Goal: Task Accomplishment & Management: Complete application form

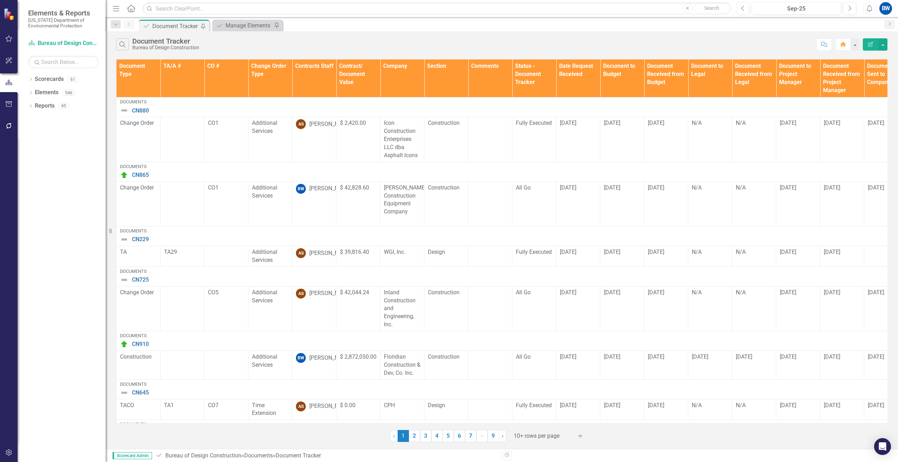
click at [310, 76] on th "Contracts Staff" at bounding box center [314, 78] width 44 height 38
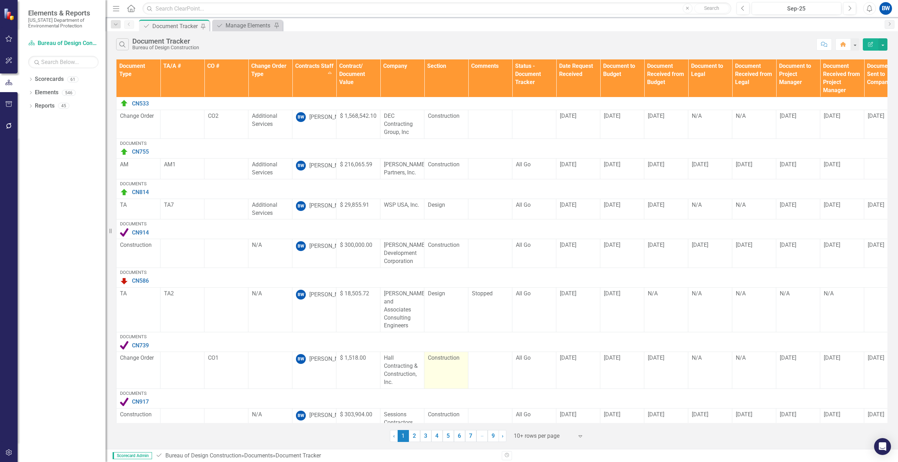
scroll to position [164, 0]
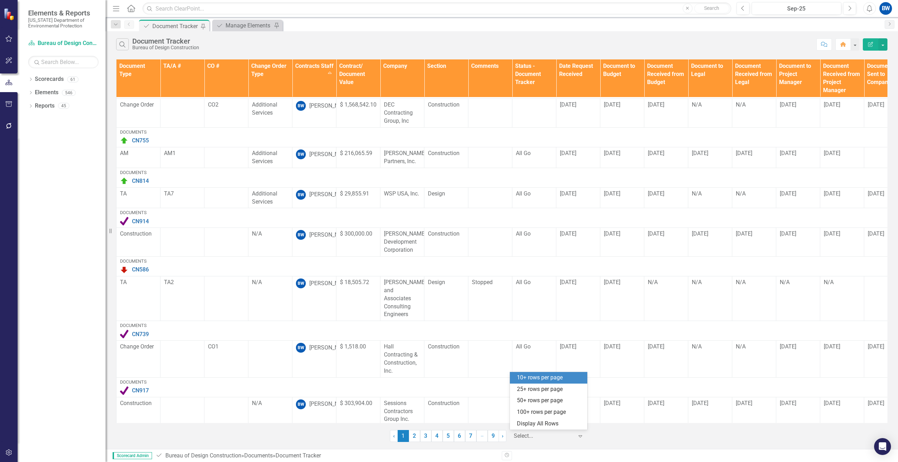
click at [523, 439] on div at bounding box center [543, 436] width 60 height 9
click at [534, 412] on div "100+ rows per page" at bounding box center [550, 412] width 66 height 8
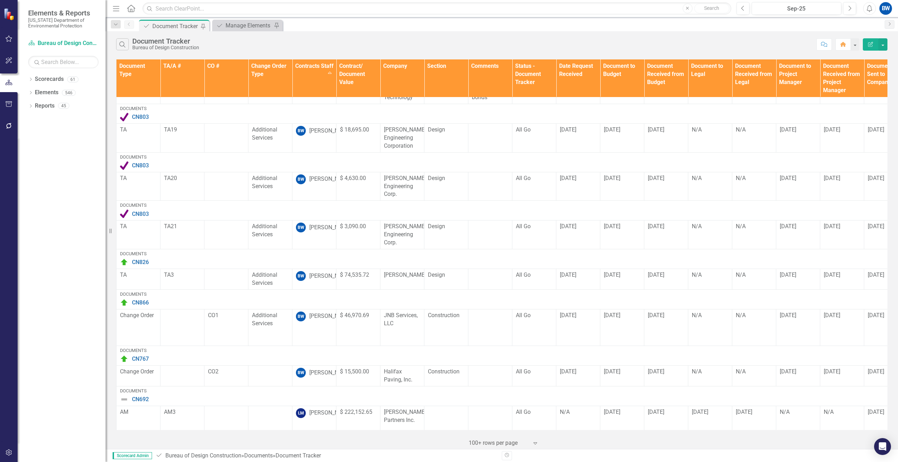
scroll to position [598, 0]
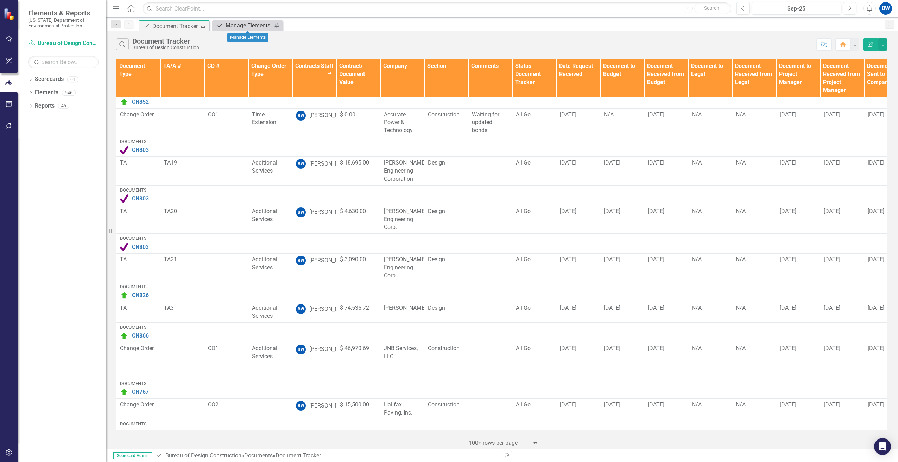
click at [235, 29] on div "Manage Elements" at bounding box center [248, 25] width 46 height 9
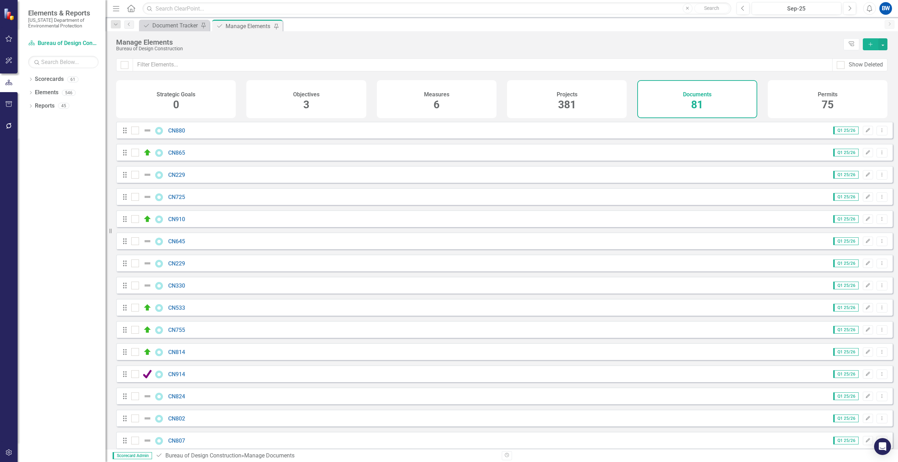
click at [870, 46] on icon "Add" at bounding box center [870, 44] width 6 height 5
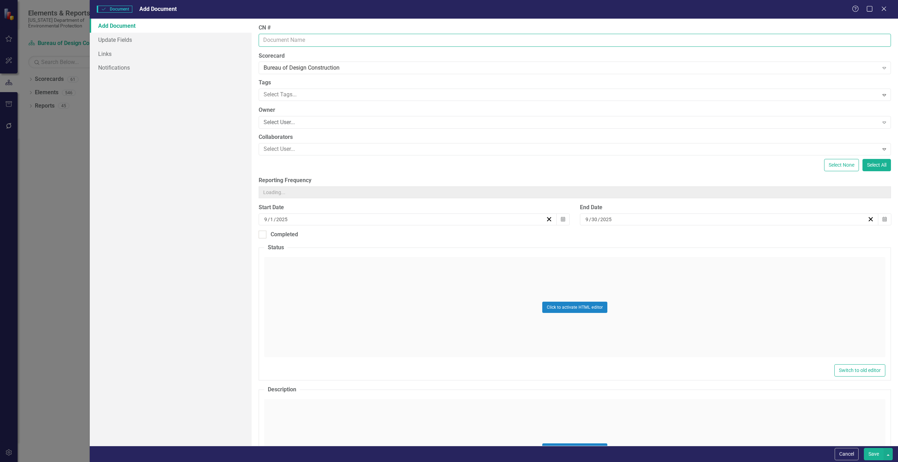
click at [266, 43] on input "CN #" at bounding box center [575, 40] width 632 height 13
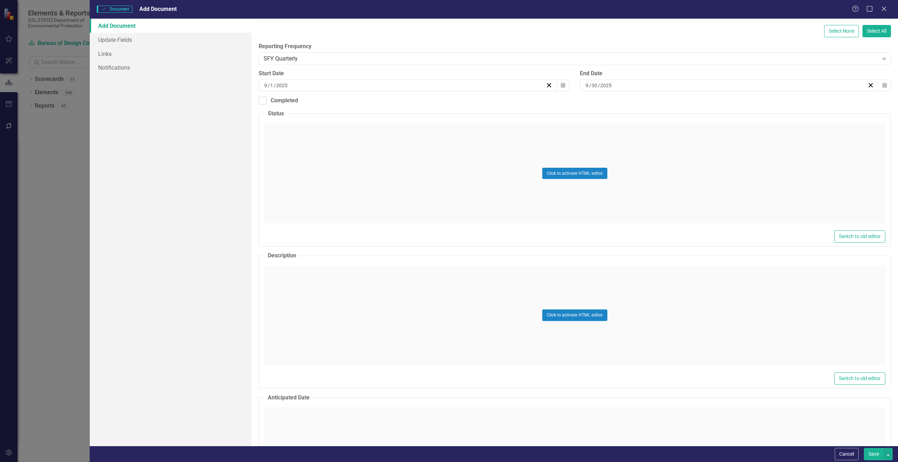
scroll to position [141, 0]
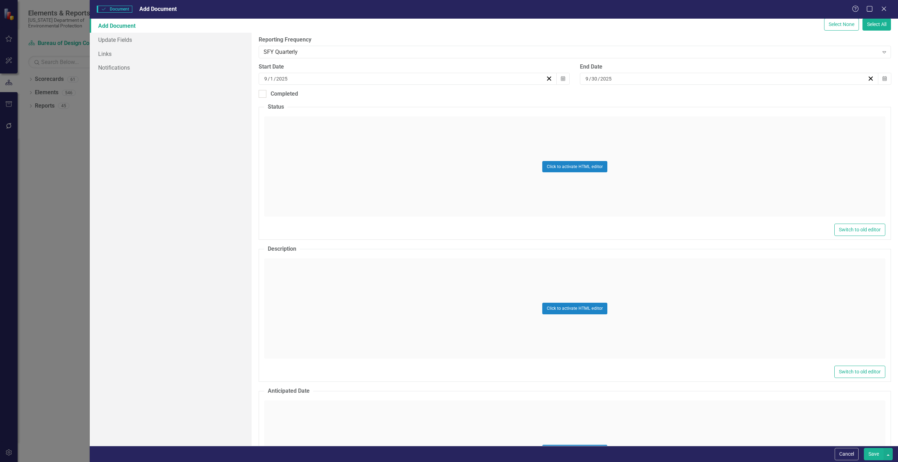
type input "CN803"
click at [281, 268] on div "Click to activate HTML editor" at bounding box center [574, 309] width 621 height 100
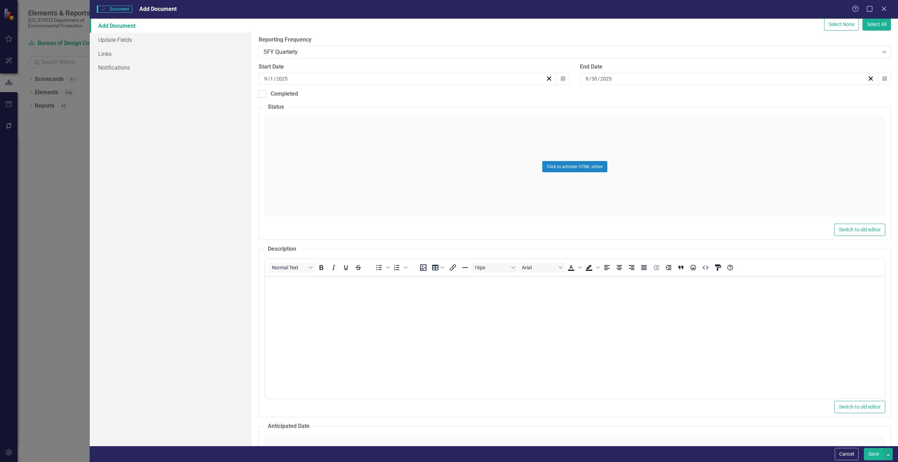
scroll to position [0, 0]
click at [302, 296] on body "Rich Text Area. Press ALT-0 for help." at bounding box center [573, 329] width 619 height 106
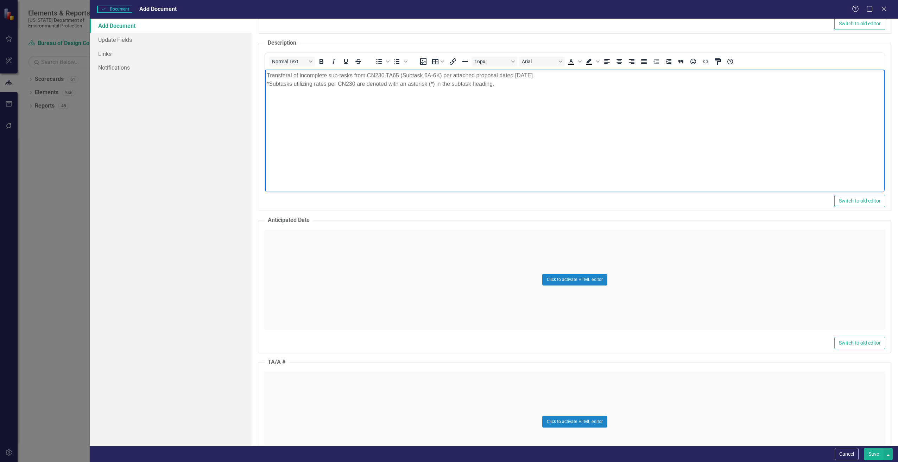
scroll to position [352, 0]
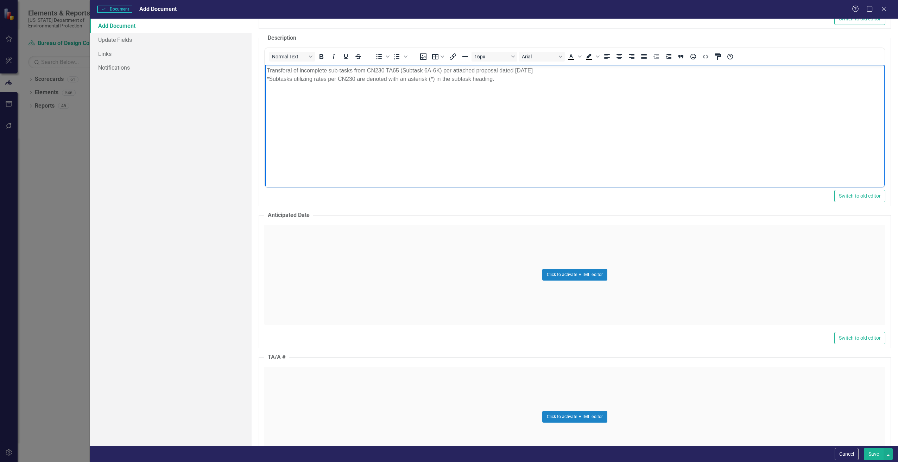
click at [298, 281] on div "Click to activate HTML editor" at bounding box center [574, 275] width 621 height 100
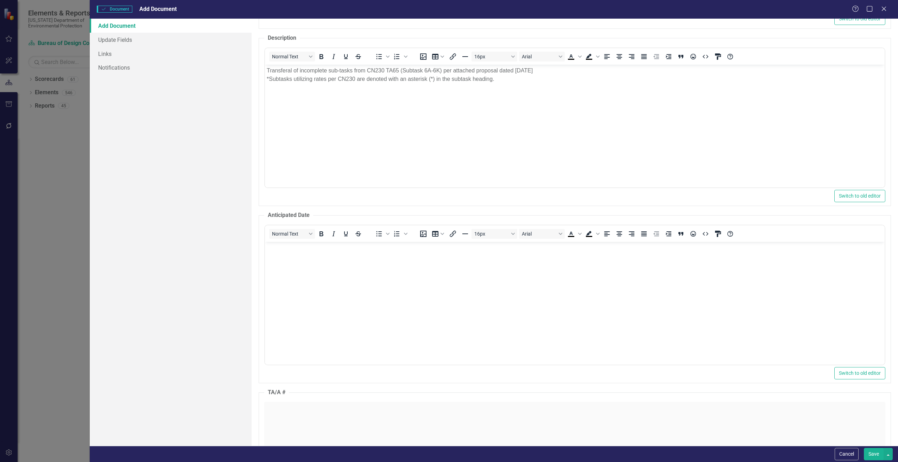
scroll to position [0, 0]
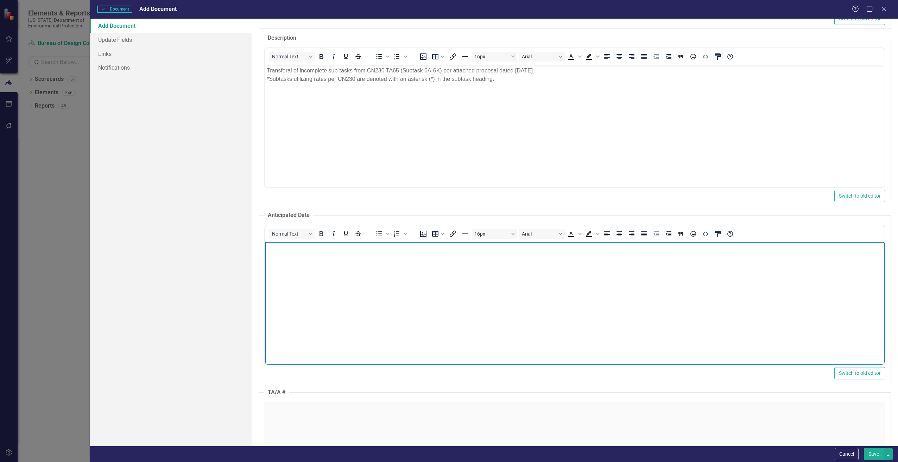
click at [286, 258] on body "Rich Text Area. Press ALT-0 for help." at bounding box center [573, 295] width 619 height 106
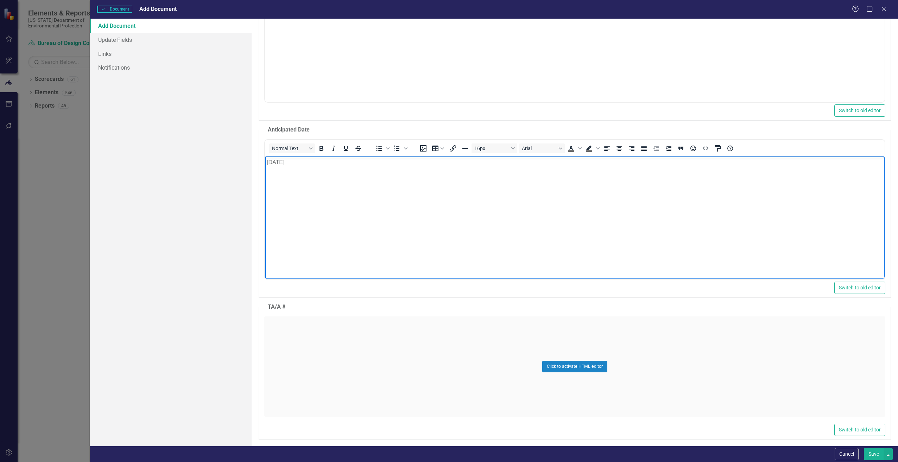
scroll to position [457, 0]
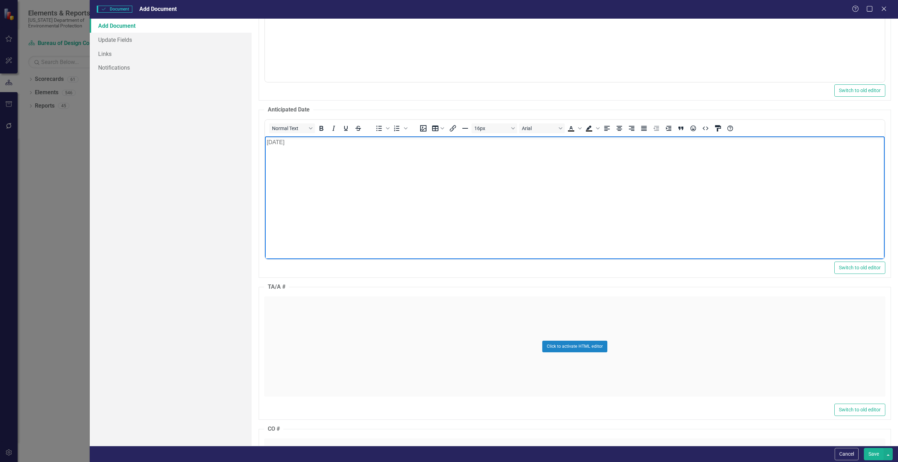
click at [285, 291] on fieldset "TA/A # Click to activate HTML editor Switch to old editor" at bounding box center [575, 351] width 632 height 137
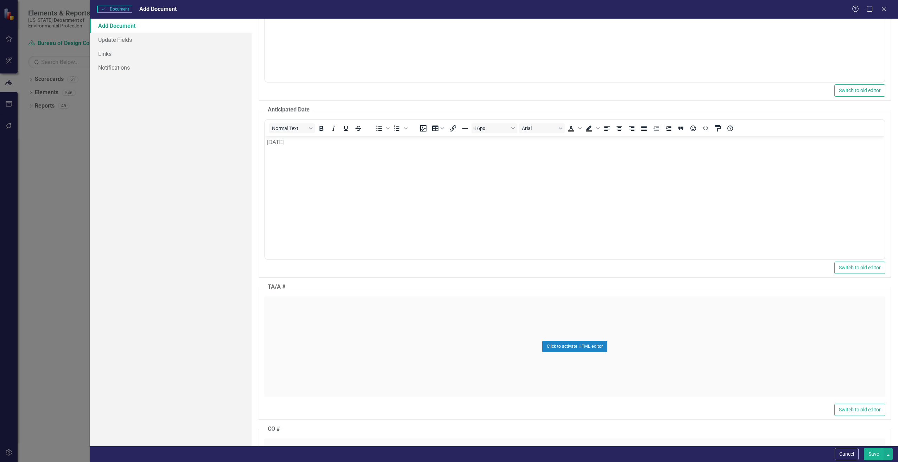
drag, startPoint x: 285, startPoint y: 291, endPoint x: 283, endPoint y: 324, distance: 32.4
click at [283, 324] on div "Click to activate HTML editor" at bounding box center [574, 346] width 621 height 100
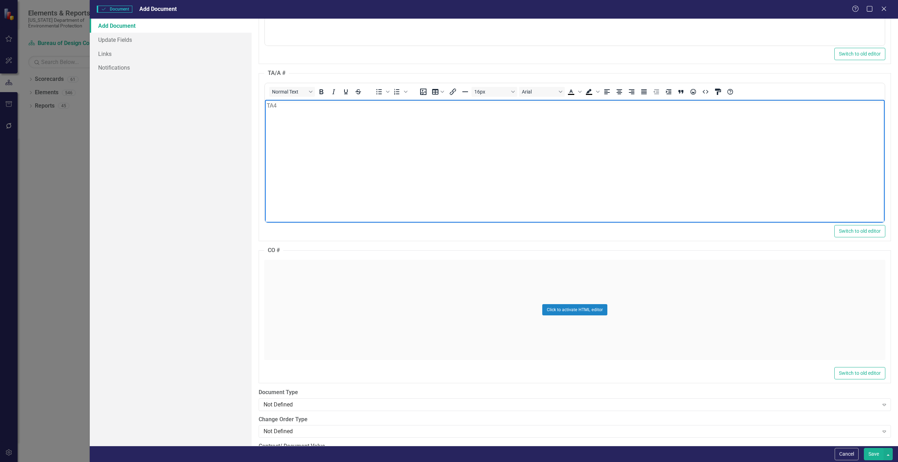
scroll to position [739, 0]
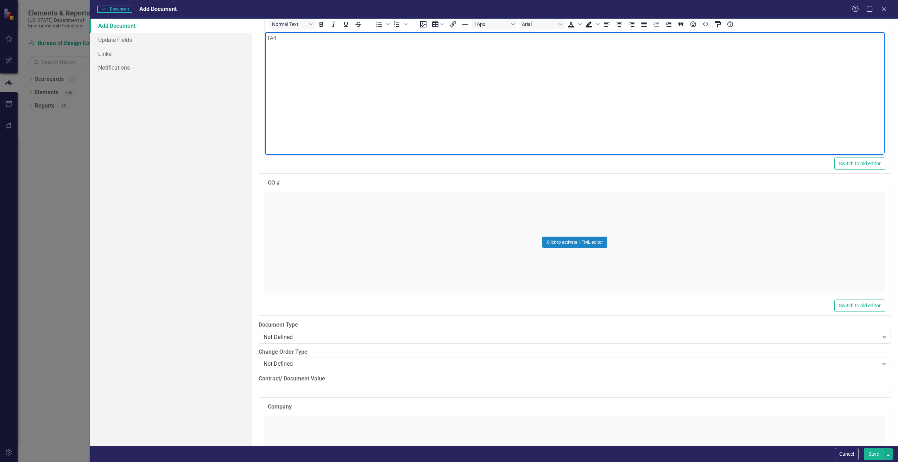
click at [289, 338] on div "Not Defined" at bounding box center [570, 337] width 615 height 8
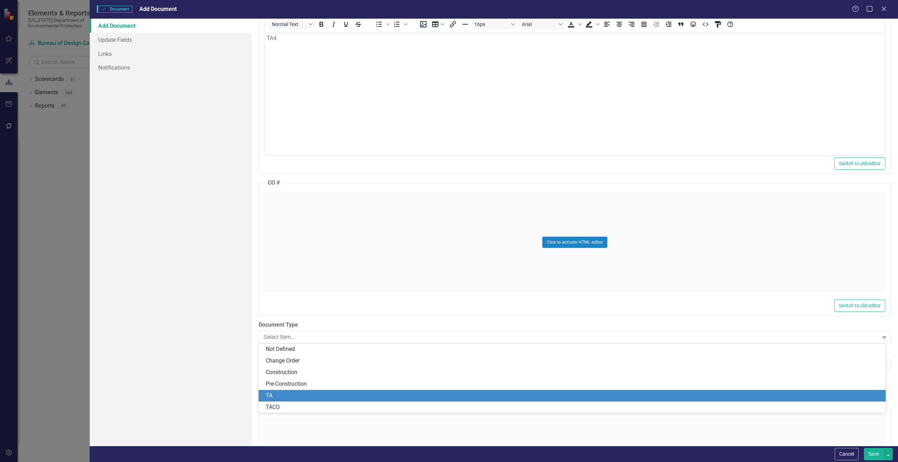
click at [280, 396] on div "TA" at bounding box center [573, 396] width 615 height 8
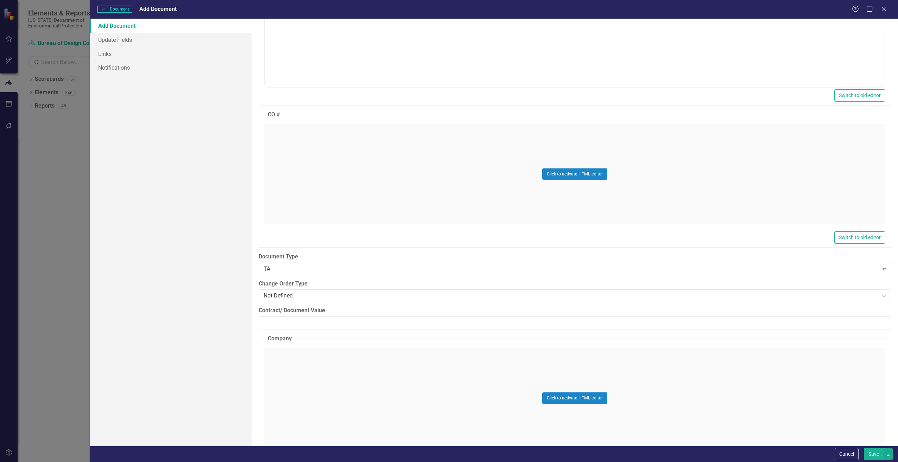
scroll to position [809, 0]
click at [275, 290] on div "Not Defined" at bounding box center [570, 294] width 615 height 8
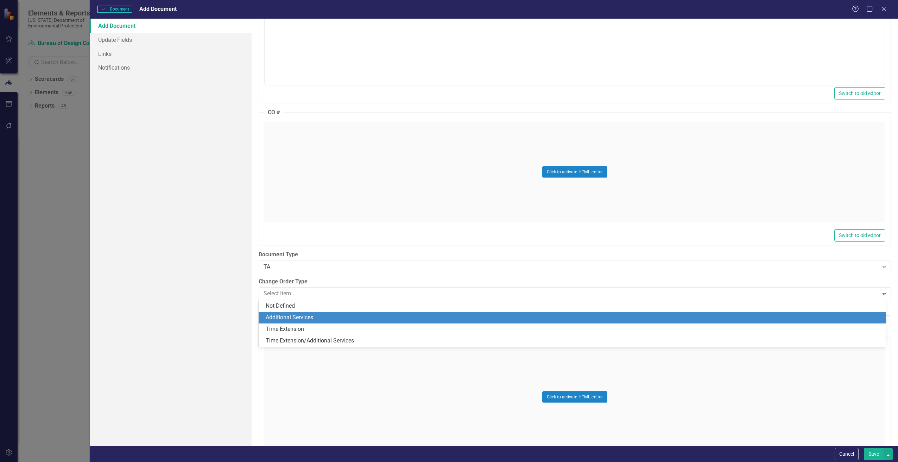
click at [280, 312] on div "Additional Services" at bounding box center [572, 318] width 627 height 12
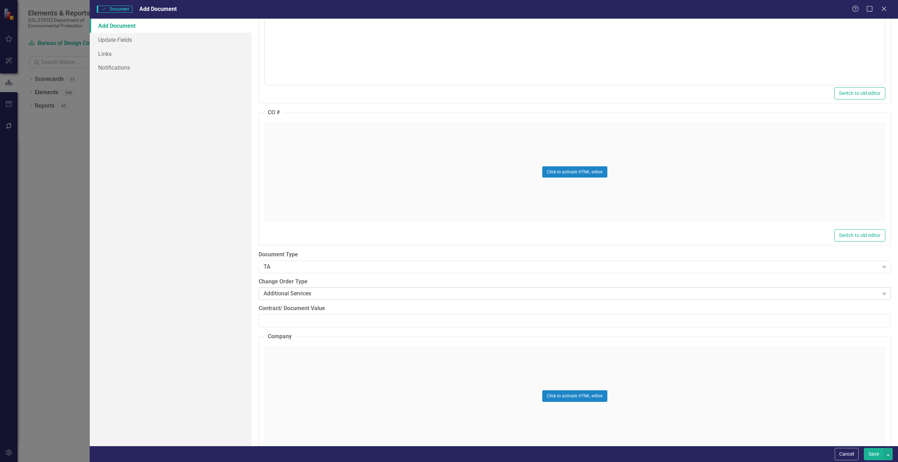
click at [274, 296] on div "Additional Services" at bounding box center [570, 294] width 615 height 8
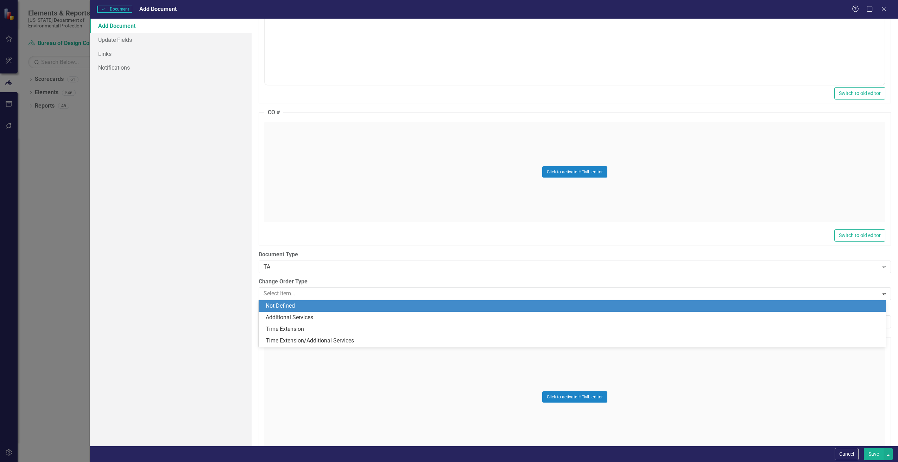
click at [277, 305] on div "Not Defined" at bounding box center [573, 306] width 615 height 8
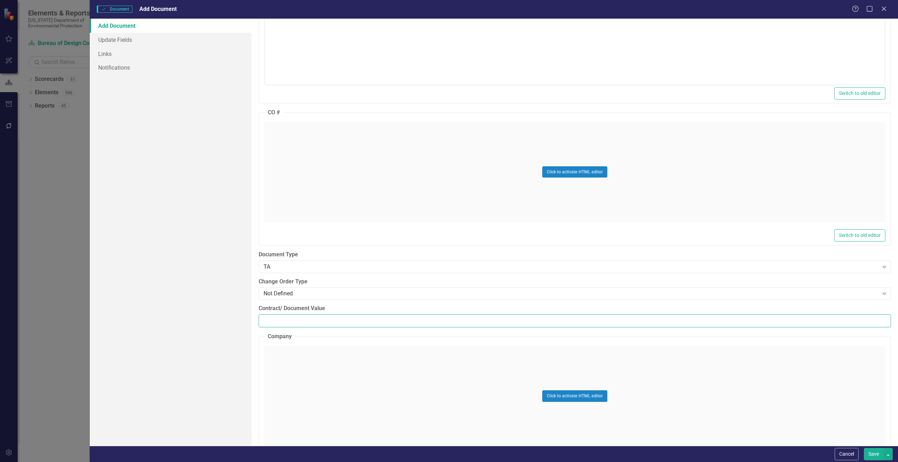
click at [277, 320] on input "Contract/ Document Value" at bounding box center [575, 320] width 632 height 13
click at [295, 322] on input "Contract/ Document Value" at bounding box center [575, 320] width 632 height 13
paste input "16510"
type input "16510"
click at [305, 376] on div "Click to activate HTML editor" at bounding box center [574, 396] width 621 height 100
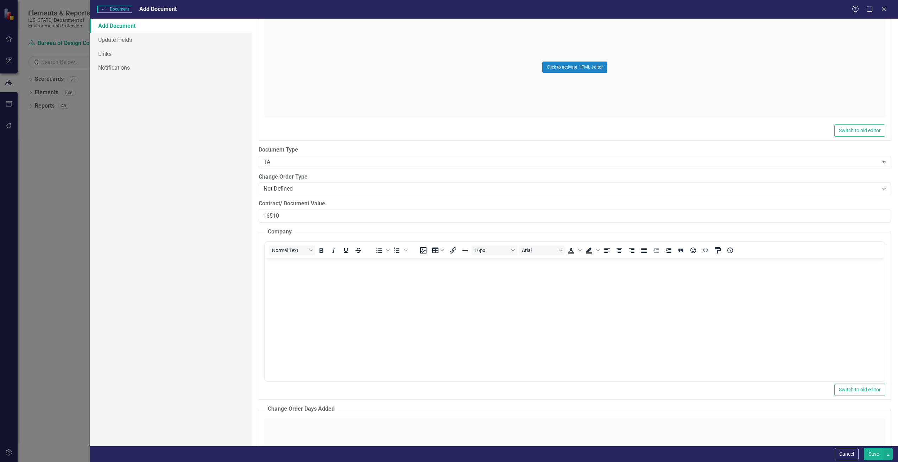
scroll to position [914, 0]
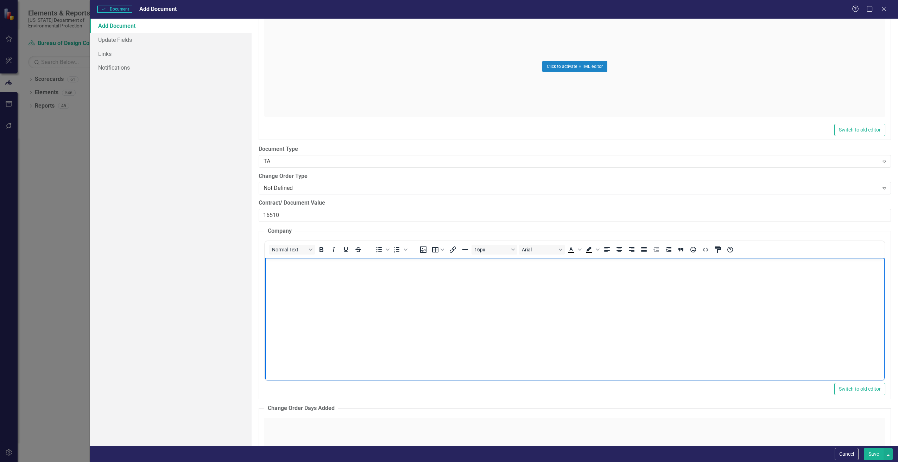
click at [277, 289] on body "Rich Text Area. Press ALT-0 for help." at bounding box center [573, 310] width 619 height 106
paste body "Rich Text Area. Press ALT-0 for help."
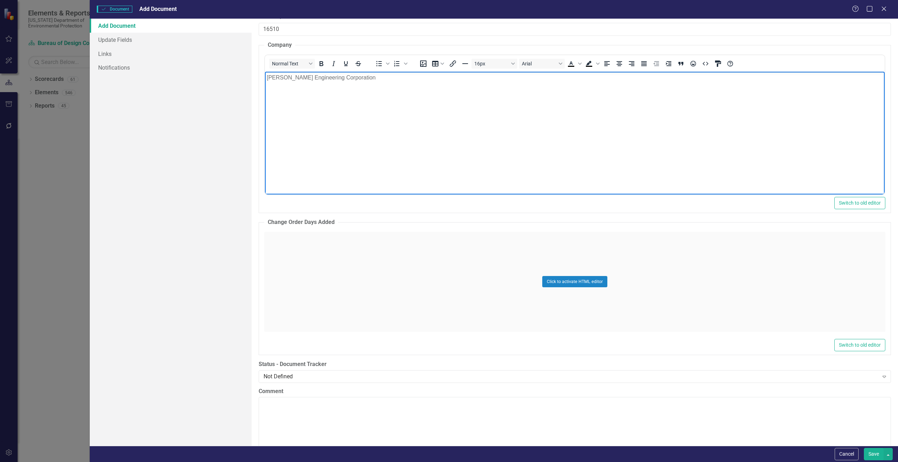
scroll to position [1196, 0]
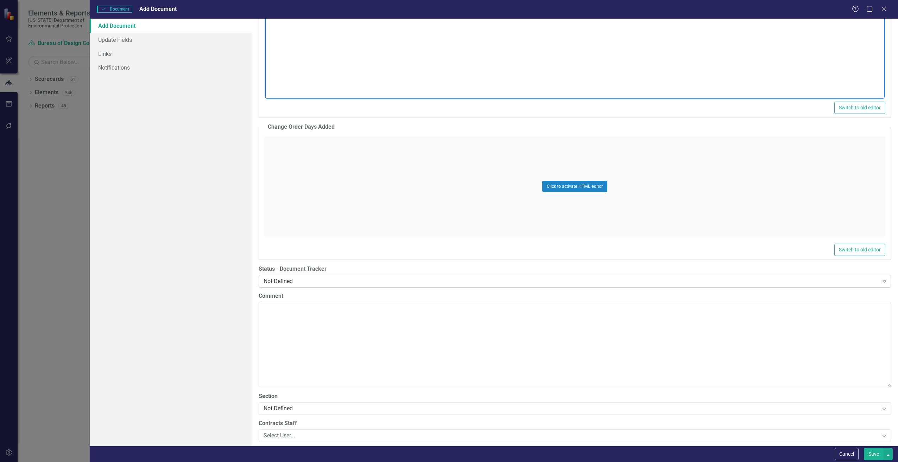
click at [290, 285] on div "Not Defined Expand" at bounding box center [575, 281] width 632 height 13
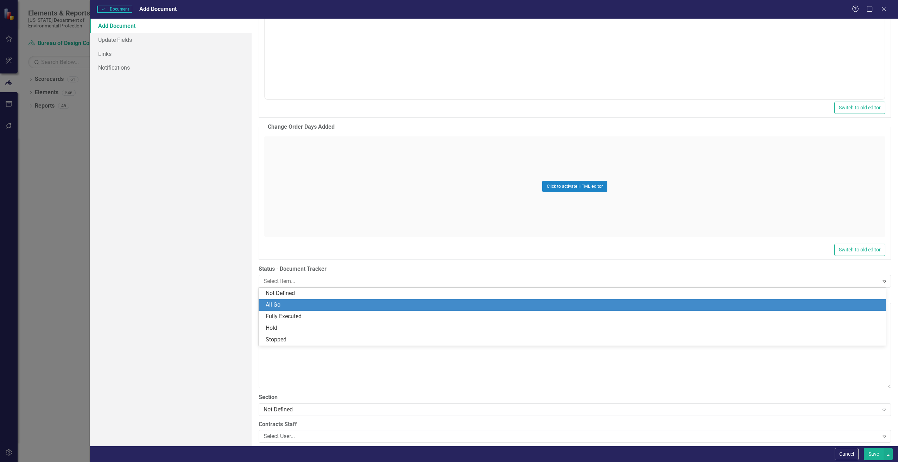
click at [282, 306] on div "All Go" at bounding box center [573, 305] width 615 height 8
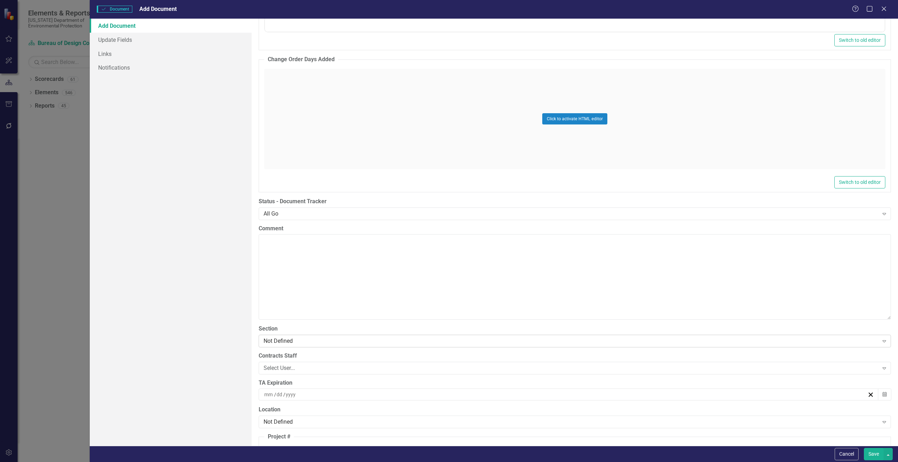
scroll to position [1266, 0]
click at [275, 342] on div "Not Defined" at bounding box center [570, 338] width 615 height 8
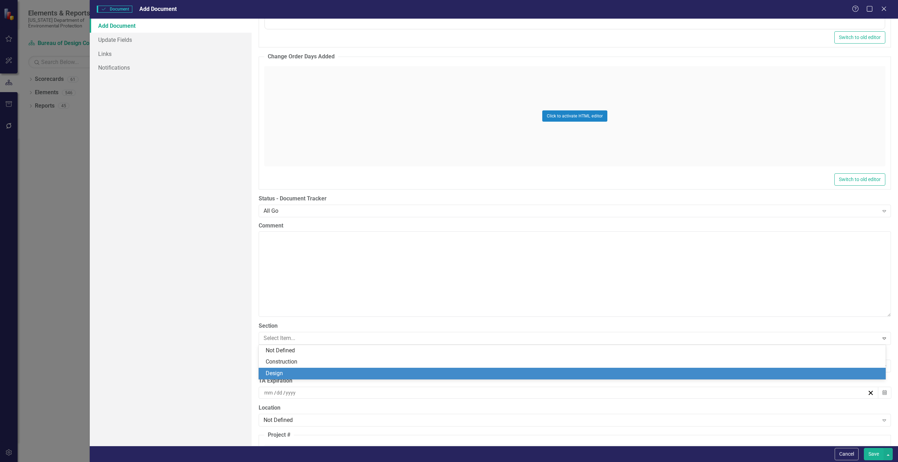
click at [276, 374] on div "Design" at bounding box center [573, 374] width 615 height 8
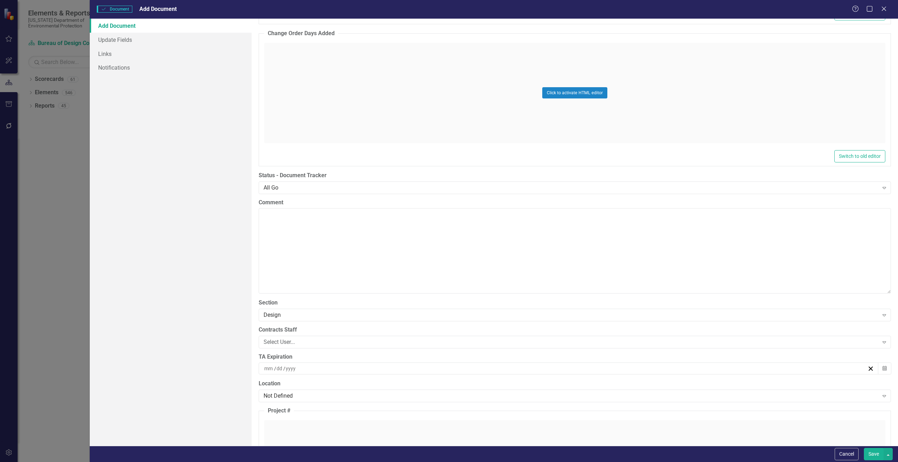
scroll to position [1301, 0]
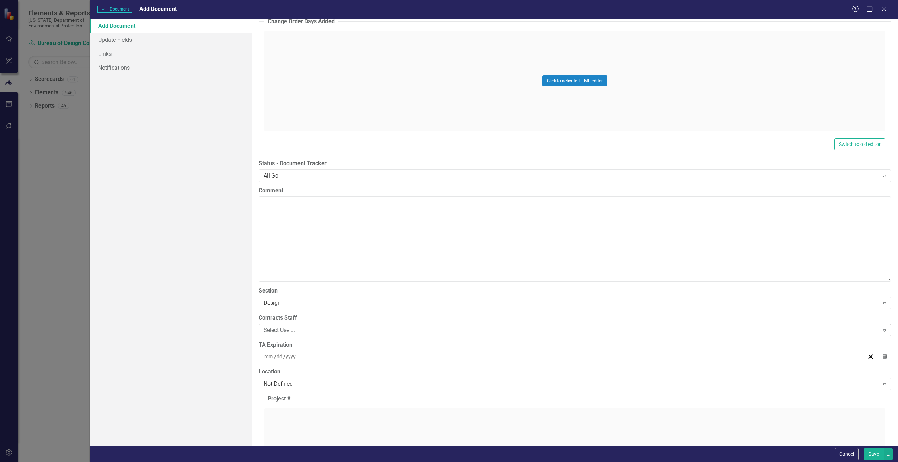
click at [267, 327] on div "Select User..." at bounding box center [570, 330] width 615 height 8
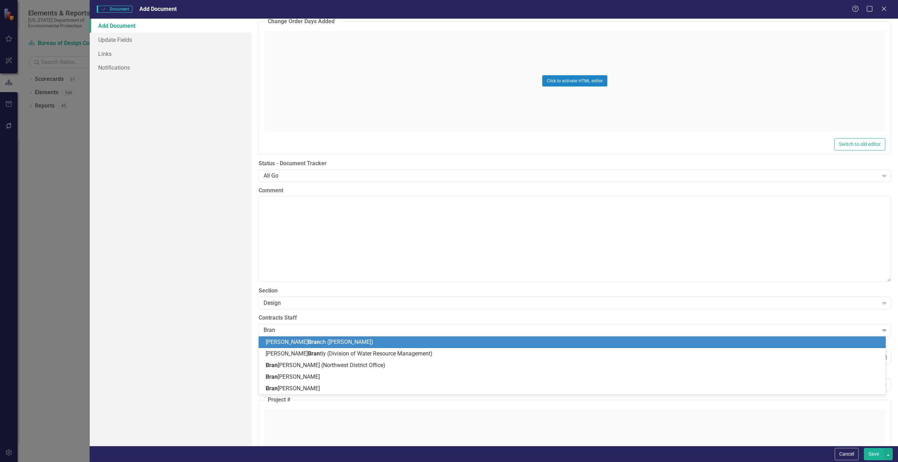
type input "Brand"
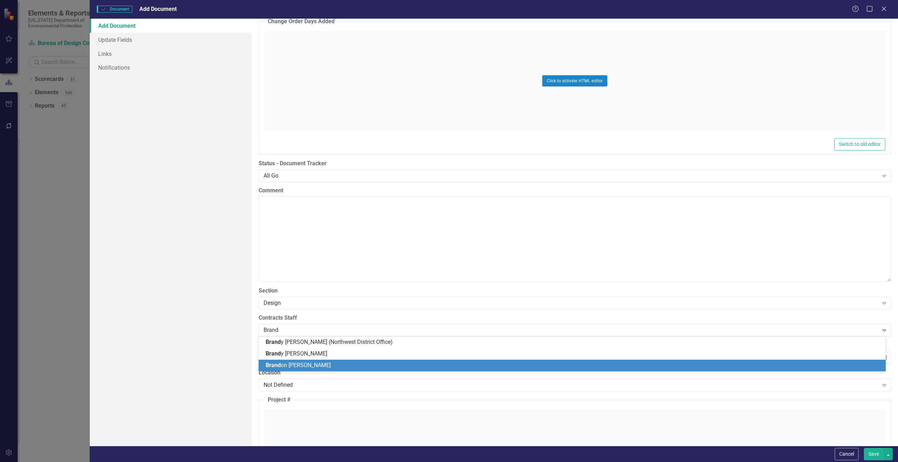
click at [291, 361] on div "Brand on [PERSON_NAME]" at bounding box center [572, 366] width 627 height 12
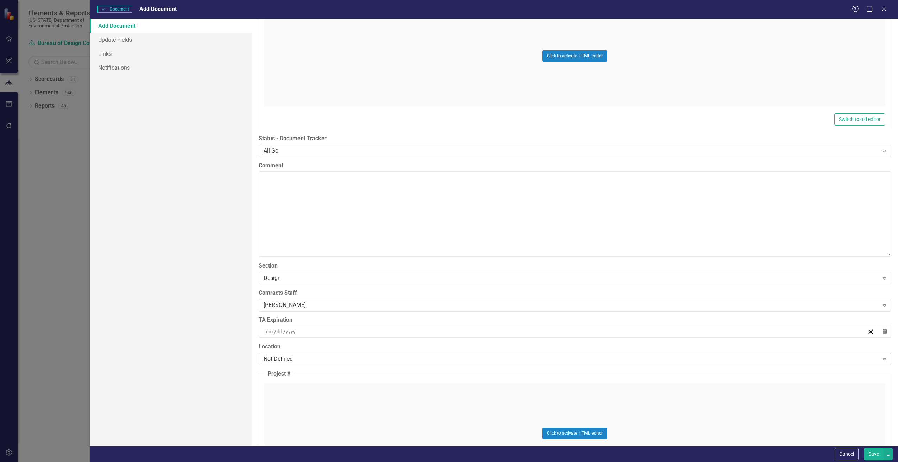
scroll to position [1372, 0]
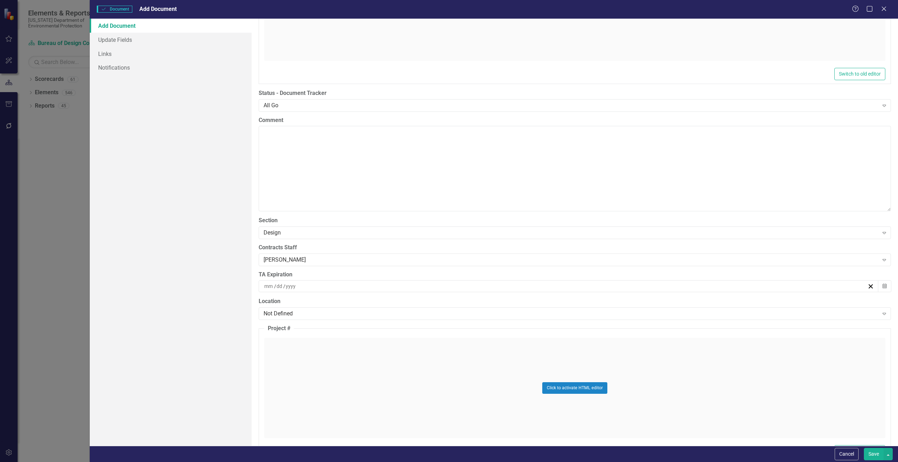
click at [268, 287] on input at bounding box center [269, 286] width 10 height 7
click at [268, 287] on input "number" at bounding box center [268, 286] width 9 height 7
type input "02"
type input "16"
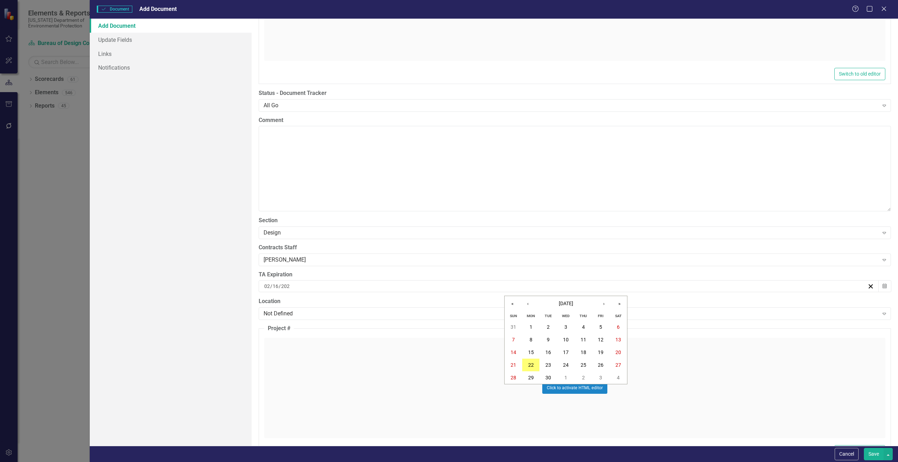
type input "2026"
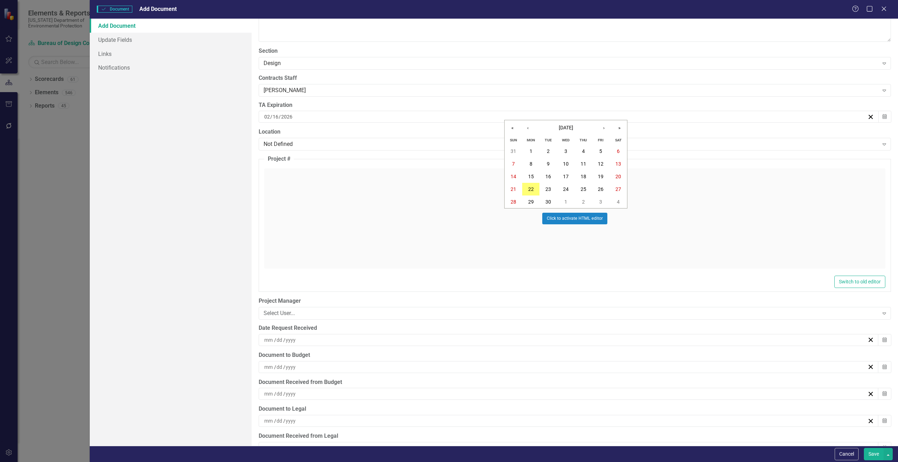
scroll to position [1548, 0]
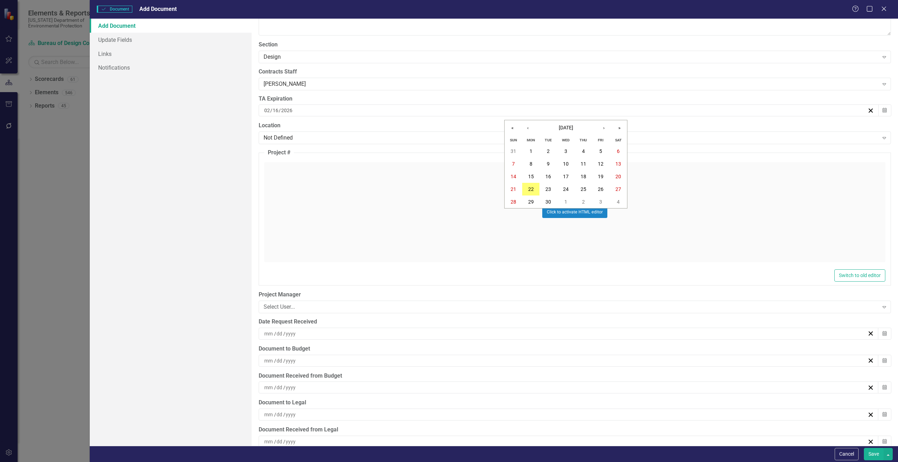
click at [271, 334] on input at bounding box center [269, 333] width 10 height 7
click at [600, 400] on abbr "19" at bounding box center [601, 400] width 6 height 6
click at [267, 362] on input at bounding box center [269, 360] width 10 height 7
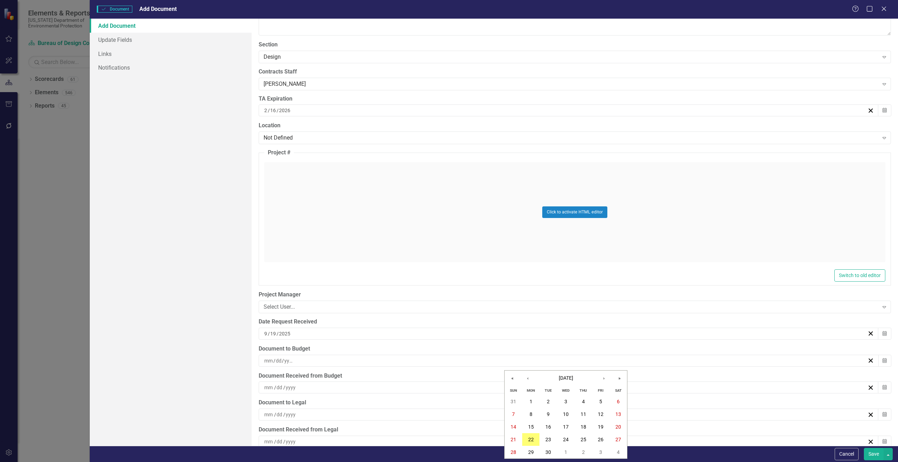
click at [267, 362] on input "number" at bounding box center [268, 360] width 9 height 7
click at [877, 454] on button "Save" at bounding box center [873, 454] width 20 height 12
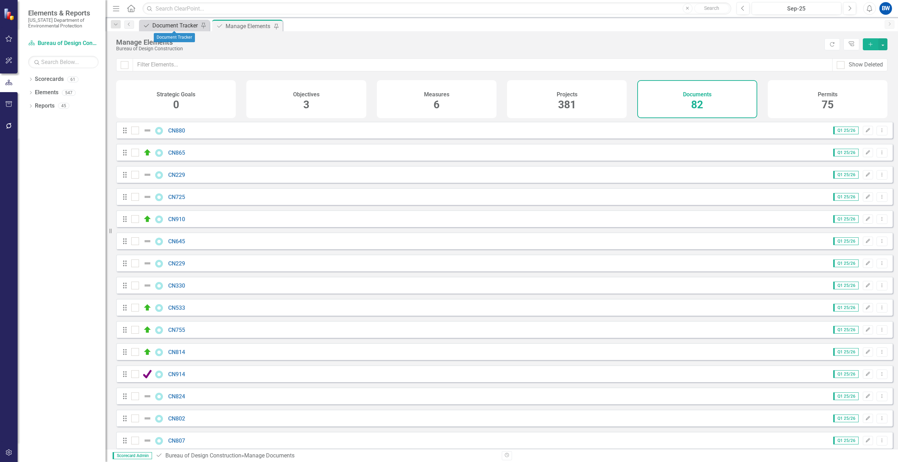
click at [178, 27] on div "Document Tracker" at bounding box center [175, 25] width 46 height 9
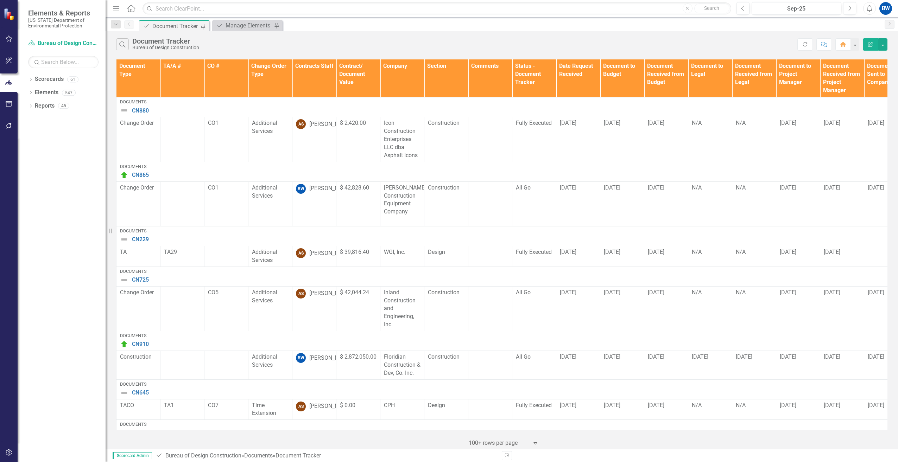
click at [307, 77] on th "Contracts Staff" at bounding box center [314, 78] width 44 height 38
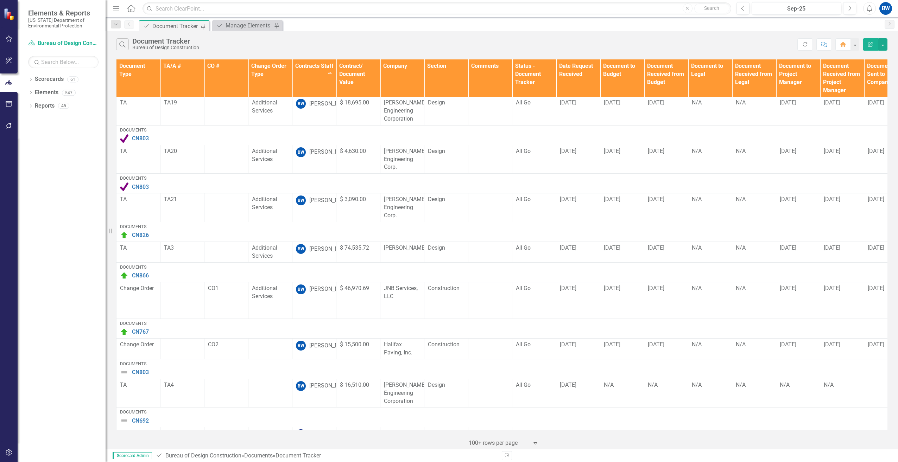
scroll to position [668, 0]
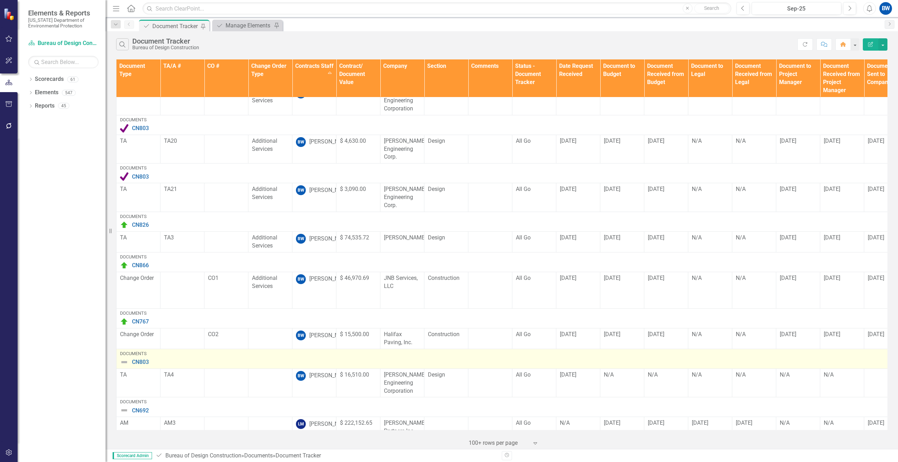
click at [123, 358] on img at bounding box center [124, 362] width 8 height 8
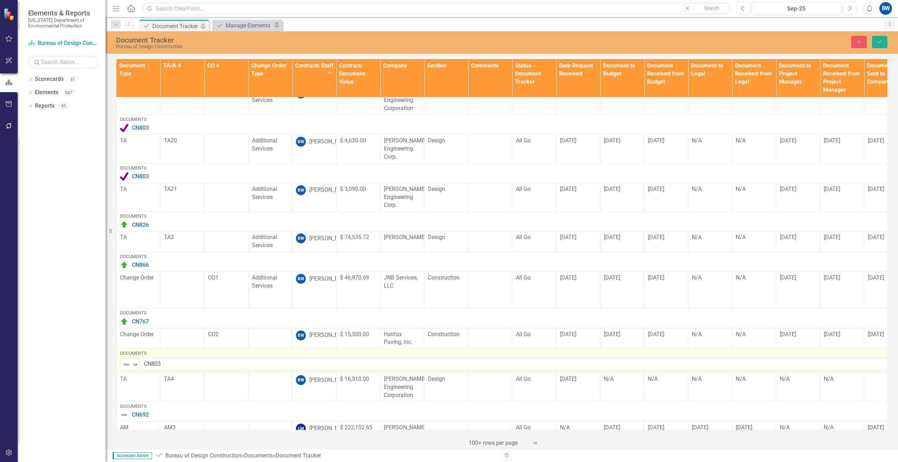
click at [123, 361] on img at bounding box center [126, 365] width 8 height 8
click at [142, 384] on div "Routing" at bounding box center [148, 385] width 19 height 8
click at [135, 362] on icon "Expand" at bounding box center [135, 365] width 7 height 6
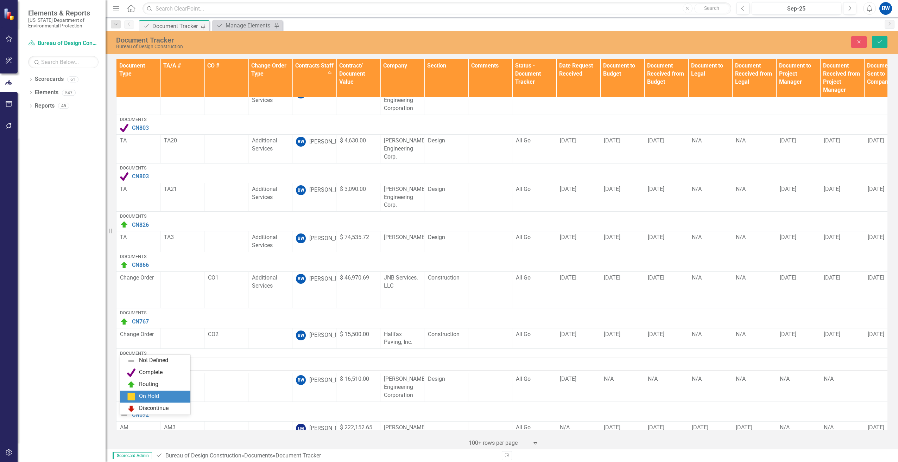
click at [149, 396] on div "On Hold" at bounding box center [149, 397] width 20 height 8
click at [874, 43] on button "Save" at bounding box center [879, 42] width 15 height 12
